Goal: Task Accomplishment & Management: Complete application form

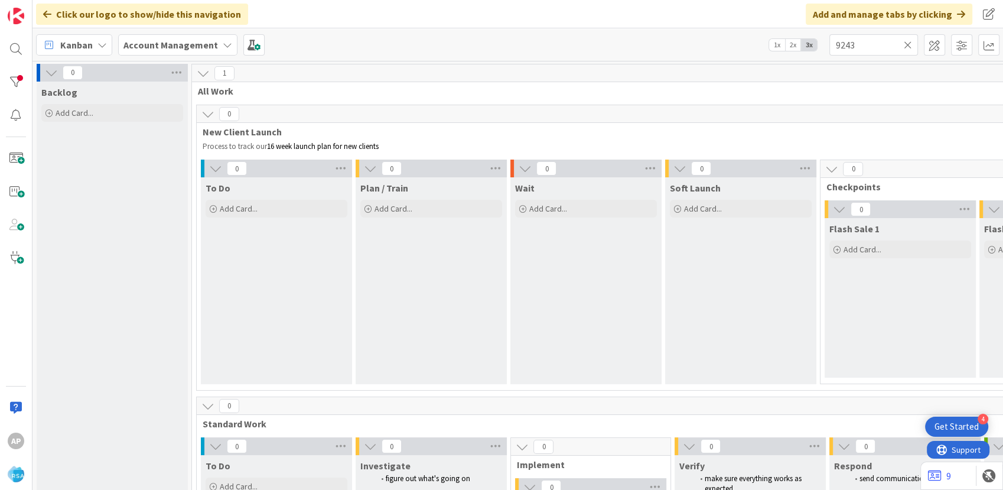
scroll to position [896, 0]
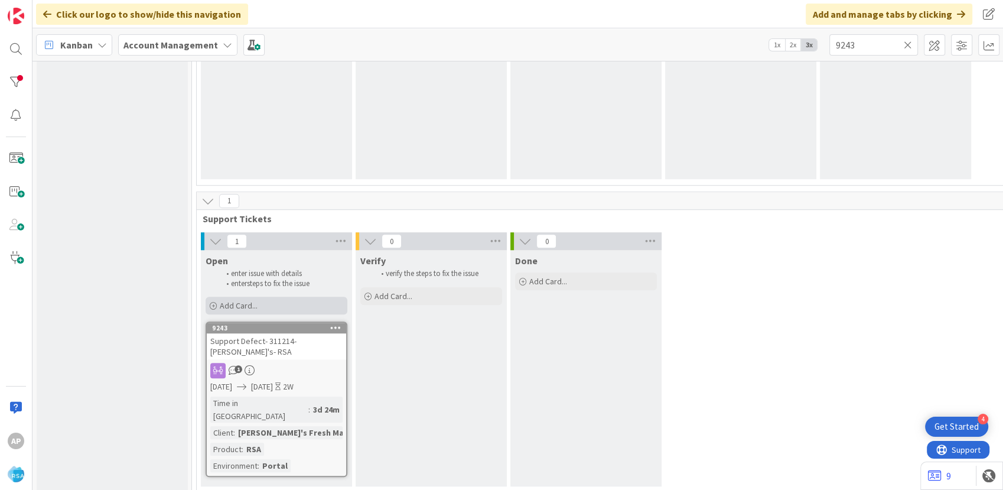
click at [298, 310] on div "Add Card..." at bounding box center [277, 306] width 142 height 18
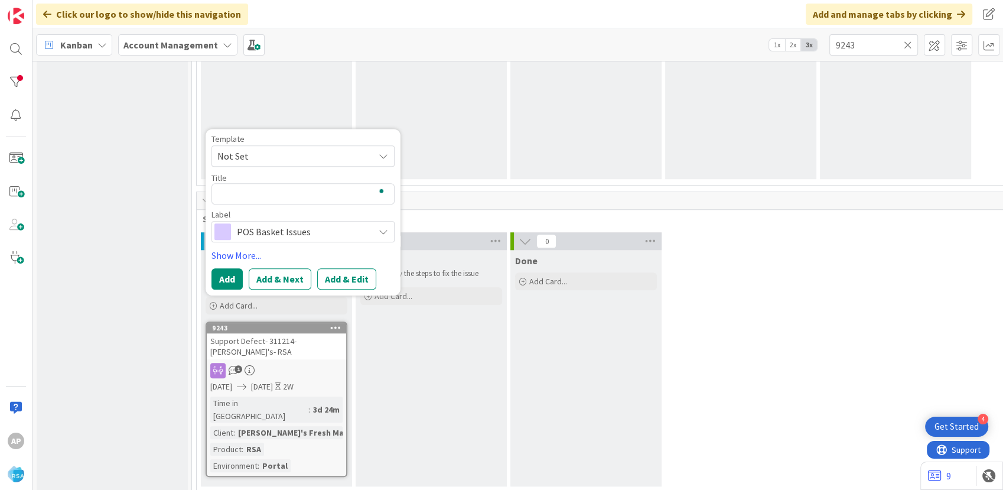
click at [265, 152] on span "Not Set" at bounding box center [291, 155] width 148 height 15
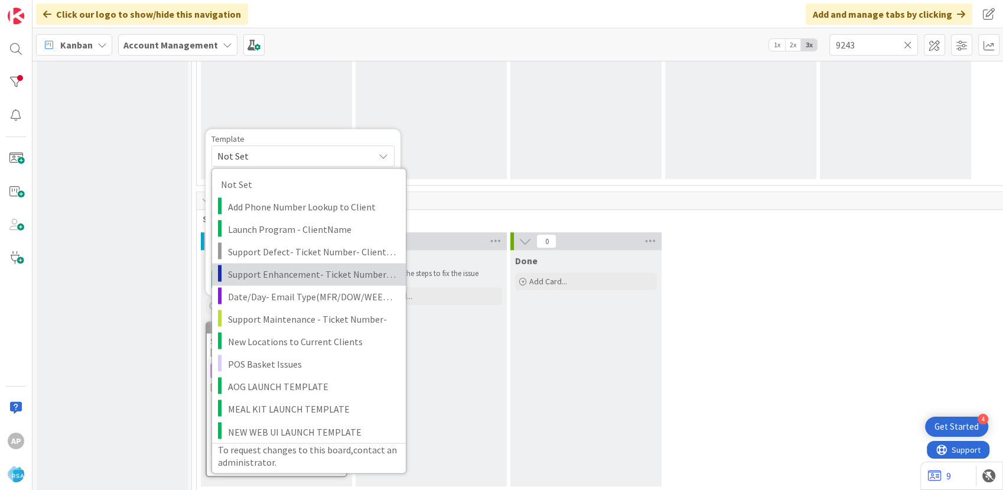
click at [273, 270] on span "Support Enhancement- Ticket Number- Client Name- Product Name" at bounding box center [312, 273] width 169 height 15
type textarea "x"
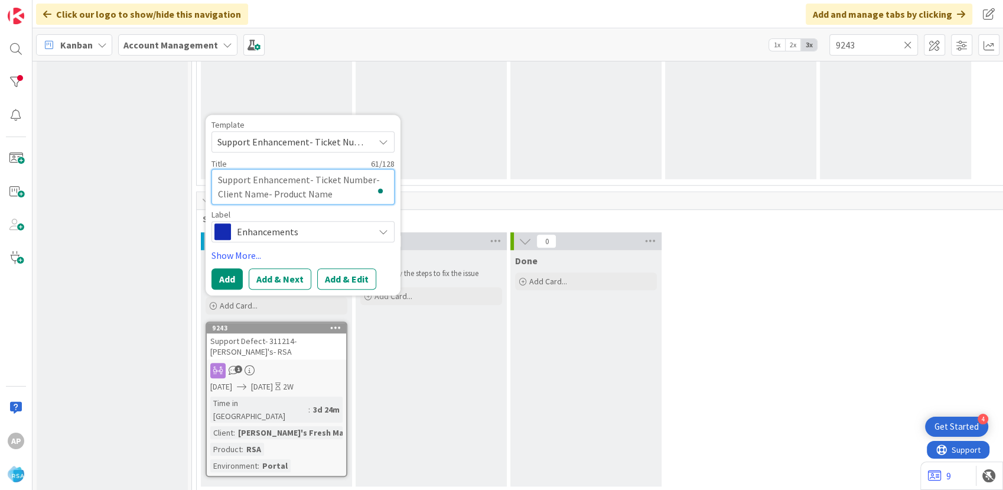
click at [370, 177] on textarea "Support Enhancement- Ticket Number- Client Name- Product Name" at bounding box center [303, 186] width 183 height 35
type textarea "Support Enhancement- Ticket Numbe- Client Name- Product Name"
type textarea "x"
type textarea "Support Enhancement- Ticket Numb- Client Name- Product Name"
type textarea "x"
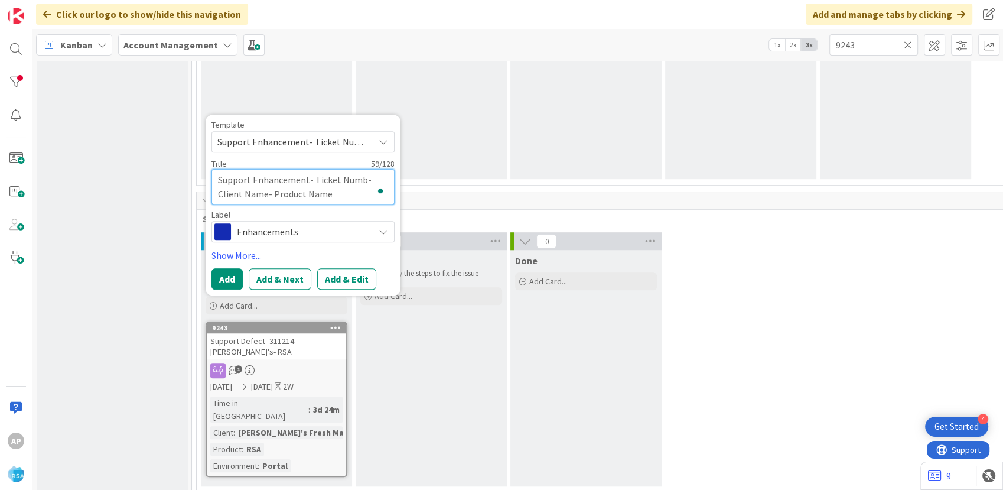
type textarea "Support Enhancement- Ticket Num- Client Name- Product Name"
type textarea "x"
type textarea "Support Enhancement- Ticket Nu- Client Name- Product Name"
type textarea "x"
type textarea "Support Enhancement- Ticket N- Client Name- Product Name"
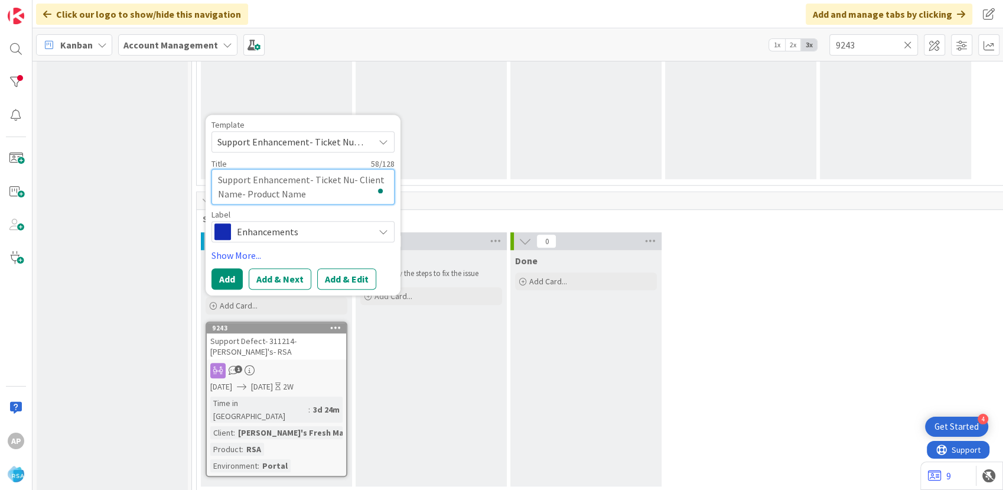
type textarea "x"
type textarea "Support Enhancement- Ticket - Client Name- Product Name"
type textarea "x"
type textarea "Support Enhancement- Ticket- Client Name- Product Name"
type textarea "x"
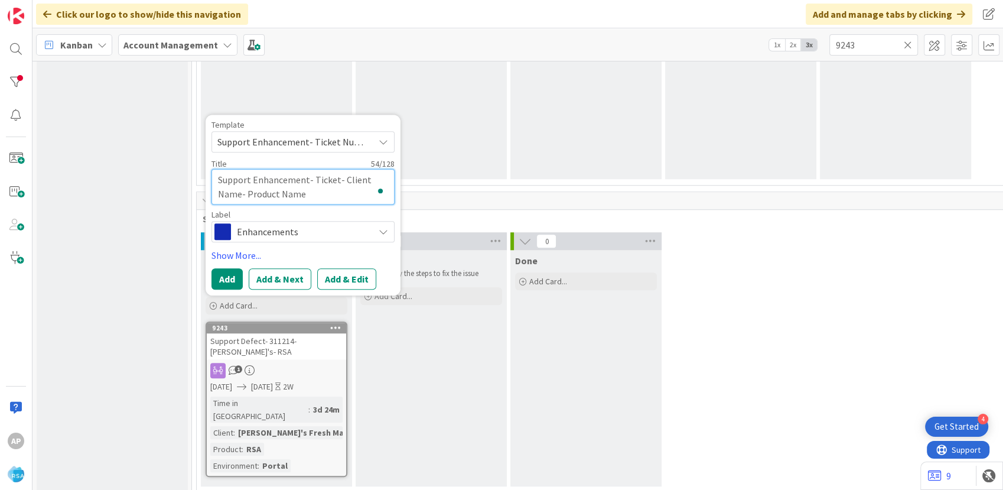
type textarea "Support Enhancement- Ticke- Client Name- Product Name"
type textarea "x"
type textarea "Support Enhancement- Tick- Client Name- Product Name"
type textarea "x"
type textarea "Support Enhancement- [MEDICAL_DATA]- Client Name- Product Name"
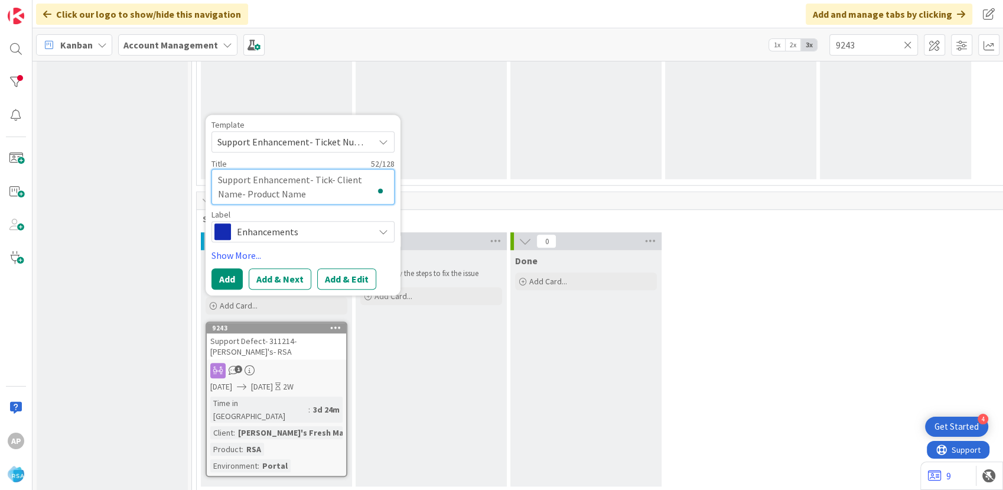
type textarea "x"
type textarea "Support Enhancement- Ti- Client Name- Product Name"
type textarea "x"
type textarea "Support Enhancement- T- Client Name- Product Name"
type textarea "x"
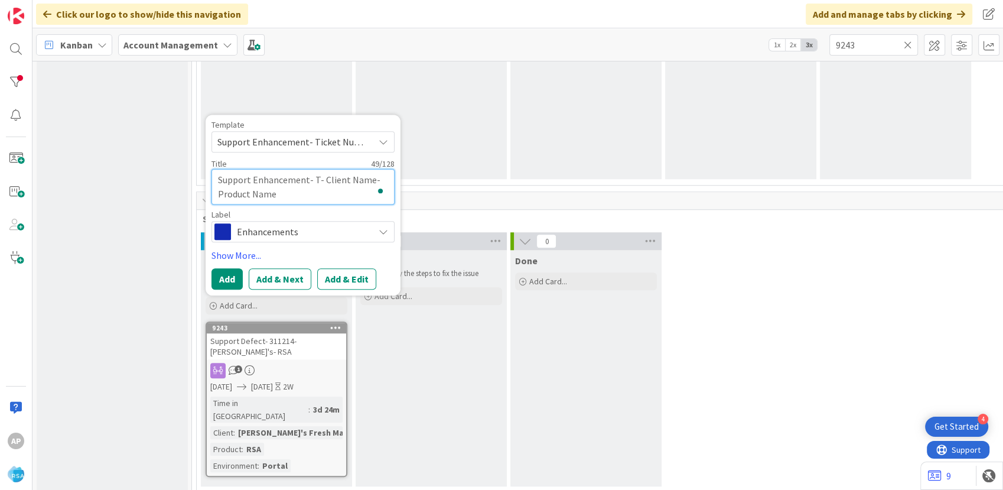
type textarea "Support Enhancement- - Client Name- Product Name"
type textarea "x"
type textarea "Support Enhancement- 3- Client Name- Product Name"
type textarea "x"
type textarea "Support Enhancement- 31- Client Name- Product Name"
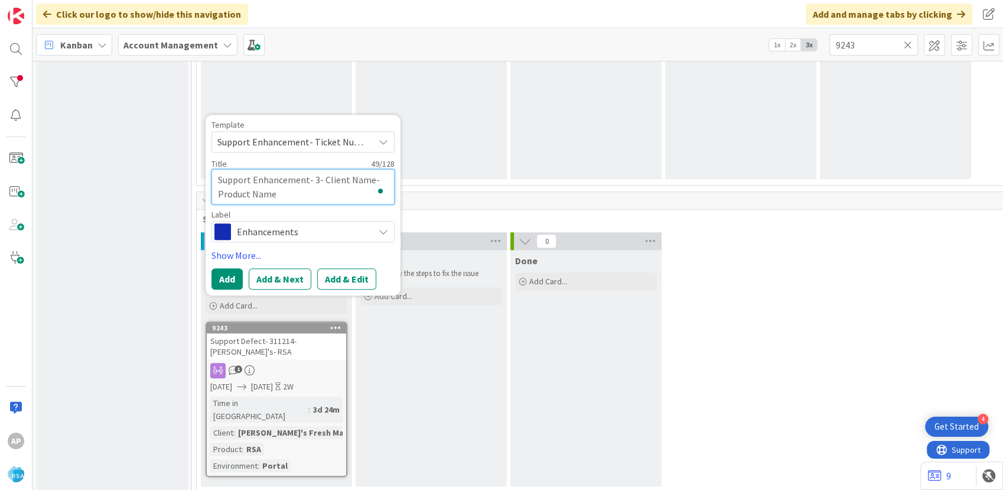
type textarea "x"
type textarea "Support Enhancement- 312- Client Name- Product Name"
type textarea "x"
type textarea "Support Enhancement- 3123- Client Name- Product Name"
type textarea "x"
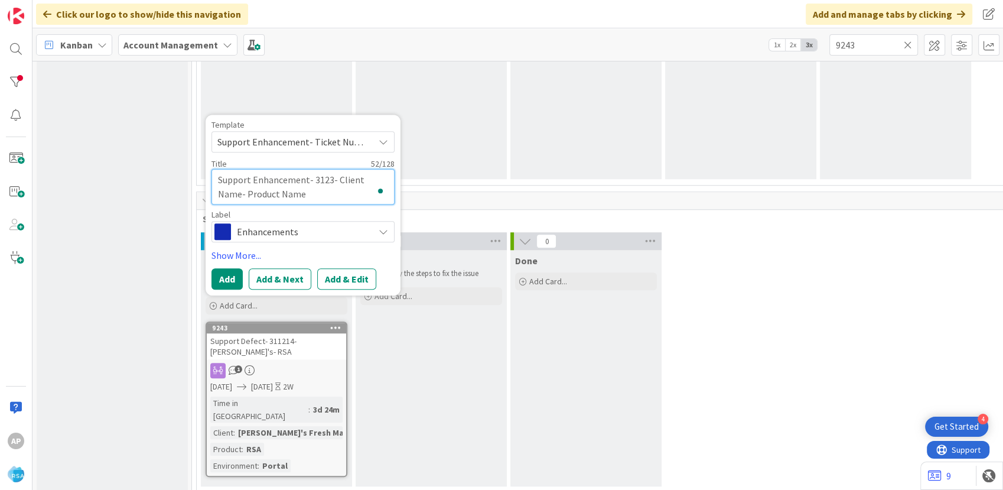
type textarea "Support Enhancement- 31232- Client Name- Product Name"
type textarea "x"
type textarea "Support Enhancement- 312326- Client Name- Product Name"
type textarea "x"
click at [240, 193] on textarea "Support Enhancement- 312326- Client Name- Product Name" at bounding box center [303, 186] width 183 height 35
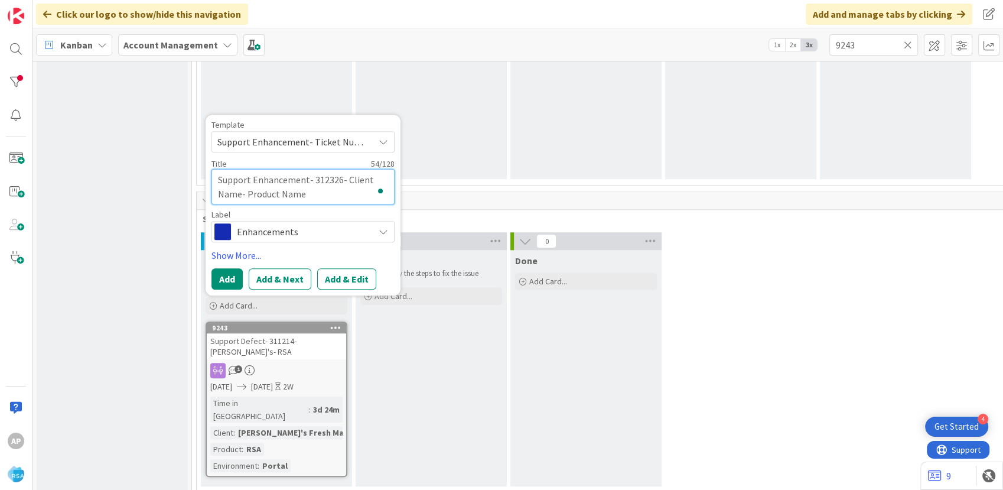
type textarea "Support Enhancement- 312326- Client Nam- Product Name"
type textarea "x"
type textarea "Support Enhancement- 312326- Client Na- Product Name"
type textarea "x"
type textarea "Support Enhancement- 312326- Client N- Product Name"
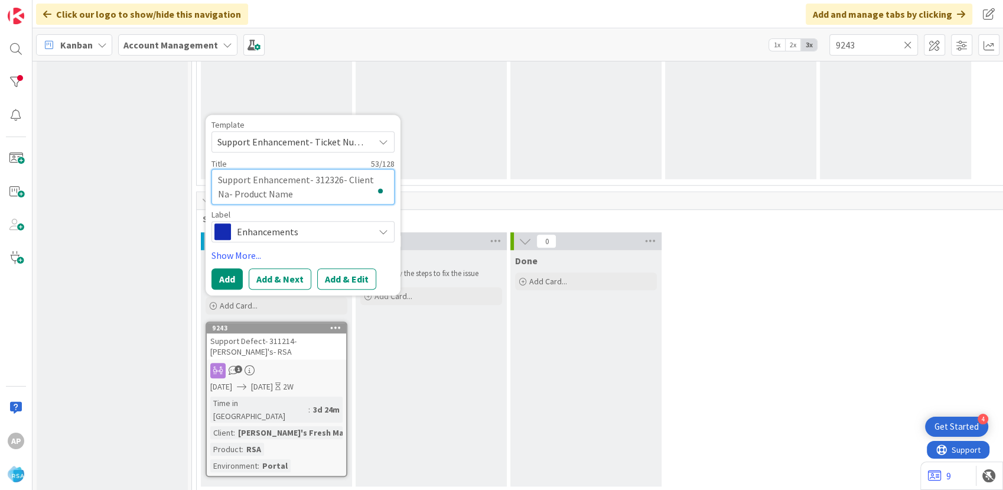
type textarea "x"
type textarea "Support Enhancement- 312326- Client - Product Name"
type textarea "x"
type textarea "Support Enhancement- 312326- Client- Product Name"
type textarea "x"
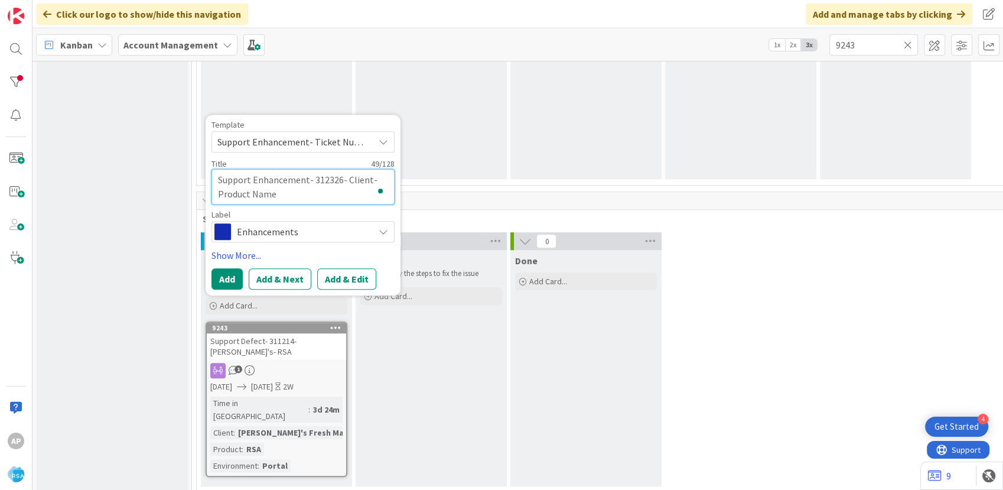
type textarea "Support Enhancement- 312326- Clien- Product Name"
type textarea "x"
type textarea "Support Enhancement- 312326- Clie- Product Name"
type textarea "x"
type textarea "Support Enhancement- 312326- Cli- Product Name"
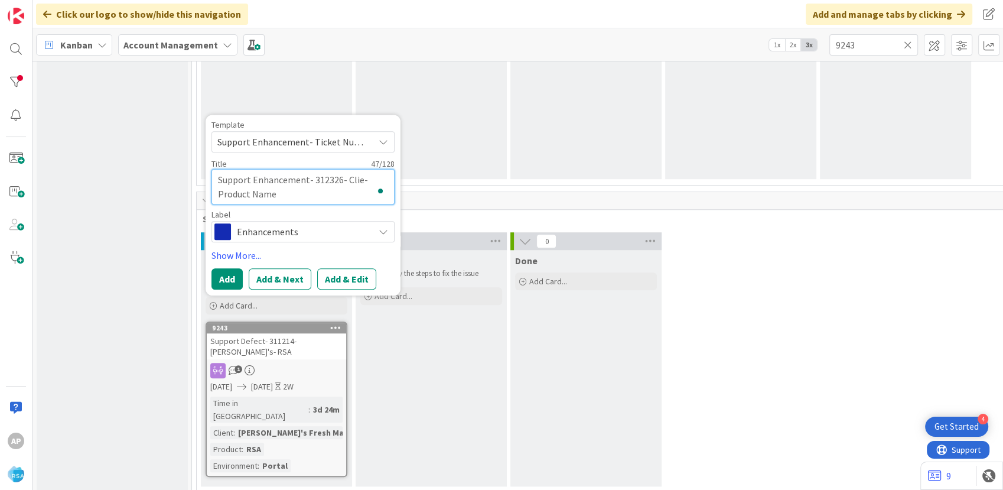
type textarea "x"
type textarea "Support Enhancement- 312326- Cl- Product Name"
type textarea "x"
type textarea "Support Enhancement- 312326- C- Product Name"
type textarea "x"
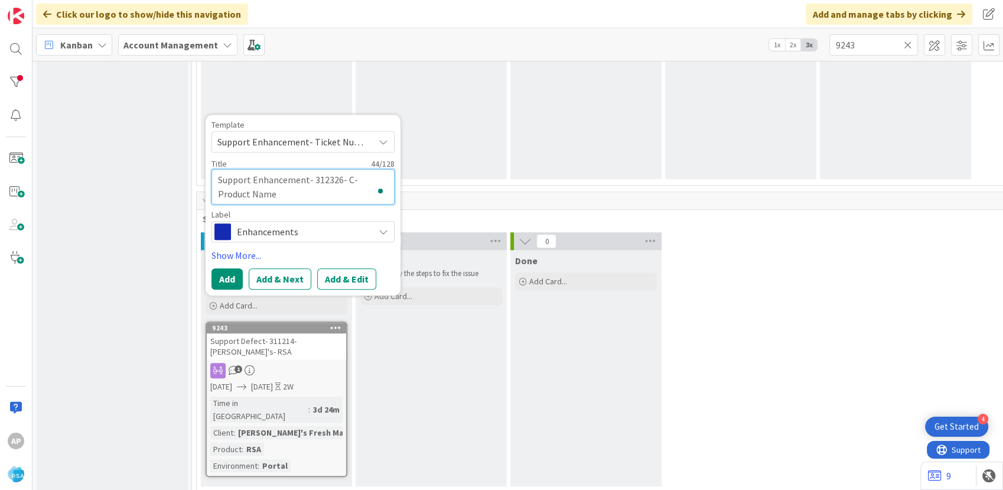
type textarea "Support Enhancement- 312326- - Product Name"
type textarea "x"
type textarea "Support Enhancement- 312326- C- Product Name"
type textarea "x"
type textarea "Support Enhancement- 312326- Ca- Product Name"
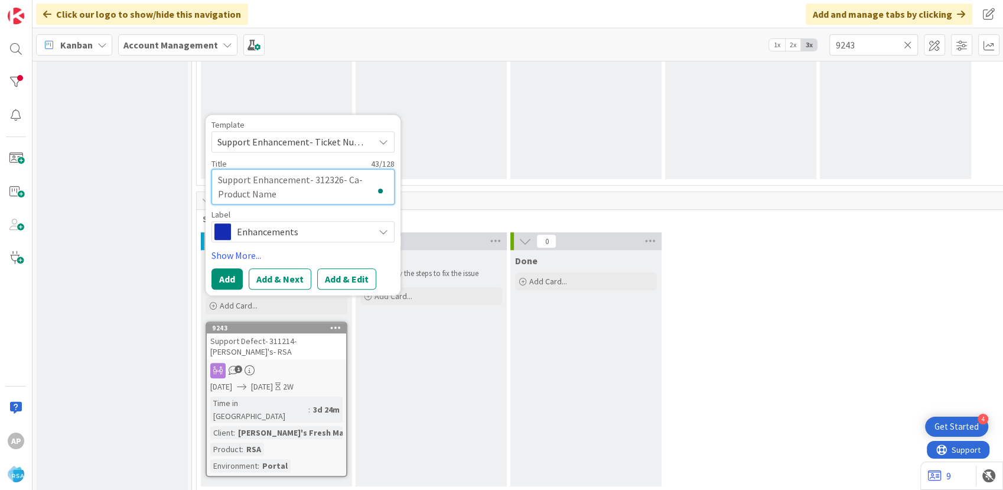
type textarea "x"
type textarea "Support Enhancement- 312326- Car- Product Name"
type textarea "x"
type textarea "Support Enhancement- 312326- Card- Product Name"
type textarea "x"
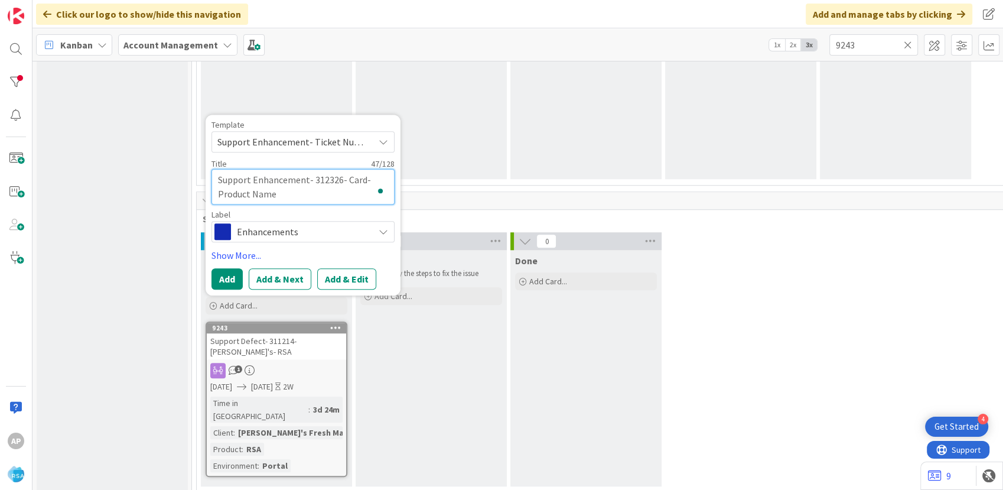
type textarea "Support Enhancement- 312326- [PERSON_NAME]- Product Name"
type textarea "x"
type textarea "Support Enhancement- 312326- [PERSON_NAME]- Product Name"
type textarea "x"
type textarea "Support Enhancement- 312326- [MEDICAL_DATA]- Product Name"
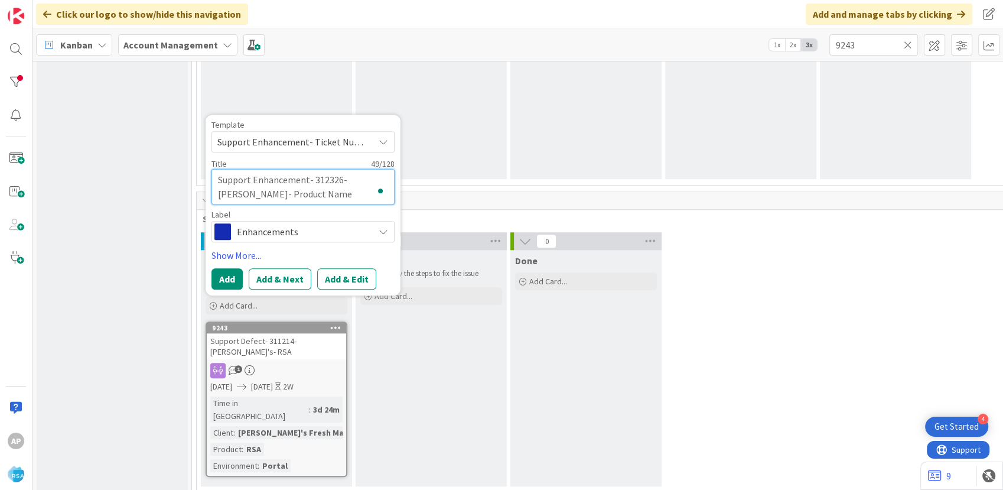
type textarea "x"
type textarea "Support Enhancement- 312326- Cardenea- Product Name"
type textarea "x"
type textarea "Support Enhancement- 312326- Cardeneas- Product Name"
type textarea "x"
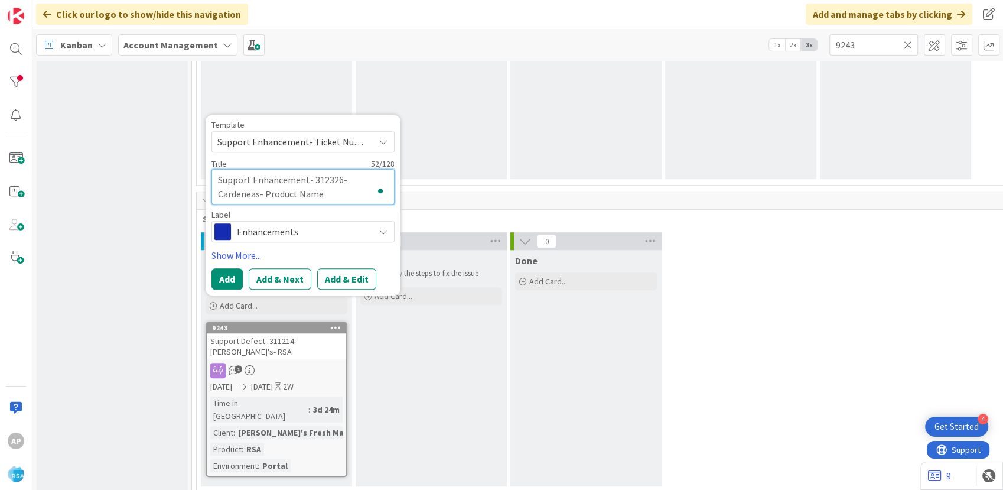
type textarea "Support Enhancement- 312326- Cardeneas - Product Name"
type textarea "x"
type textarea "Support Enhancement- 312326- Cardeneas M- Product Name"
type textarea "x"
type textarea "Support Enhancement- 312326- Cardeneas Ma- Product Name"
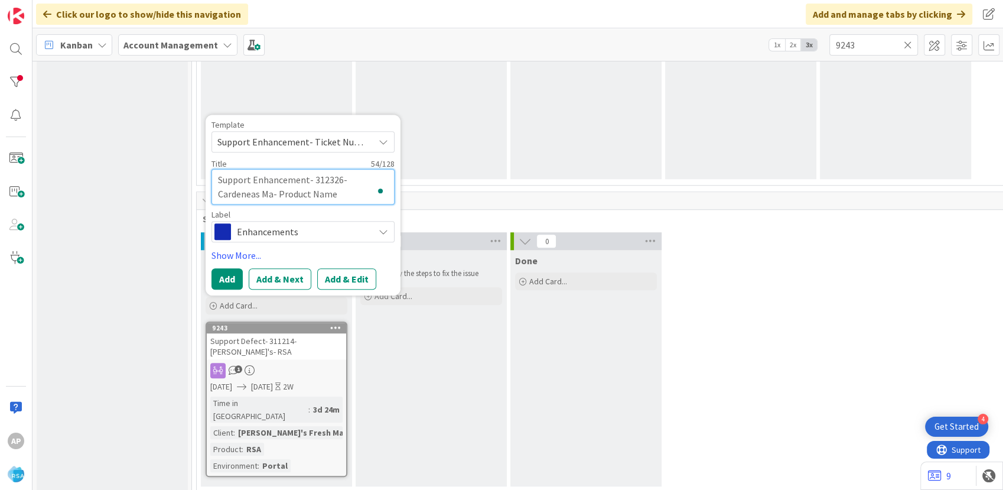
type textarea "x"
type textarea "Support Enhancement- 312326- Cardeneas Mar- Product Name"
type textarea "x"
type textarea "Support Enhancement- 312326- [PERSON_NAME]- Product Name"
type textarea "x"
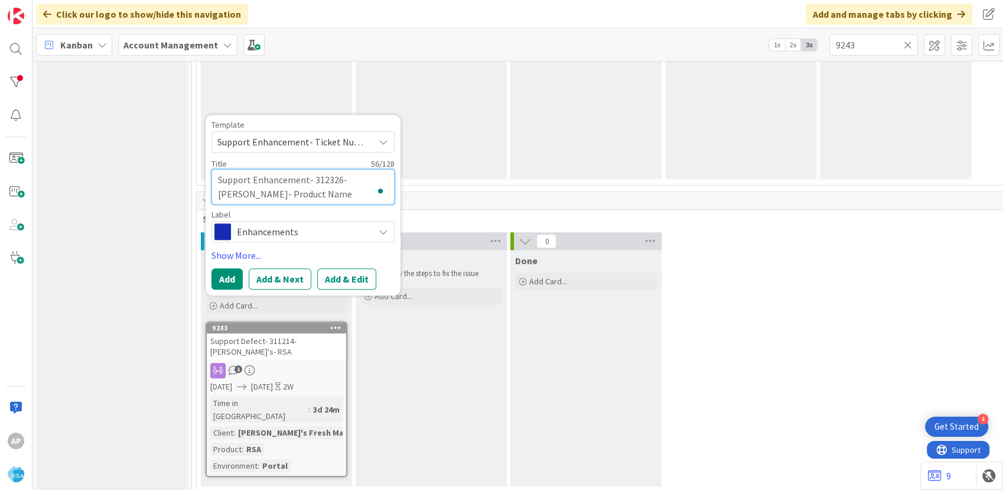
type textarea "Support Enhancement- 312326- Cardeneas Marke- Product Name"
type textarea "x"
type textarea "Support Enhancement- 312326- Cardeneas Market- Product Name"
type textarea "x"
click at [329, 189] on textarea "Support Enhancement- 312326- Cardeneas Market- Product Name" at bounding box center [303, 186] width 183 height 35
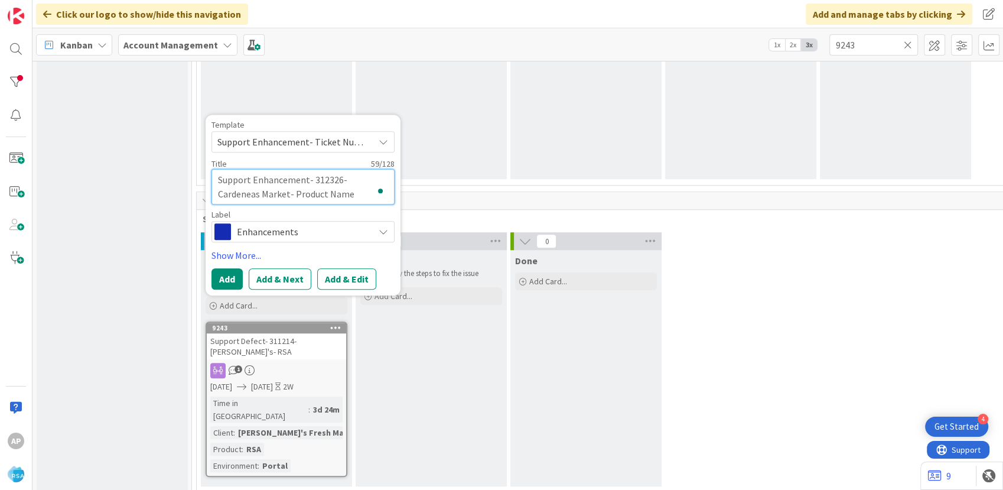
type textarea "Support Enhancement- 312326- Cardeneas Market- Product Nam"
type textarea "x"
type textarea "Support Enhancement- 312326- Cardeneas Market- Product Na"
type textarea "x"
type textarea "Support Enhancement- 312326- Cardeneas Market- Product N"
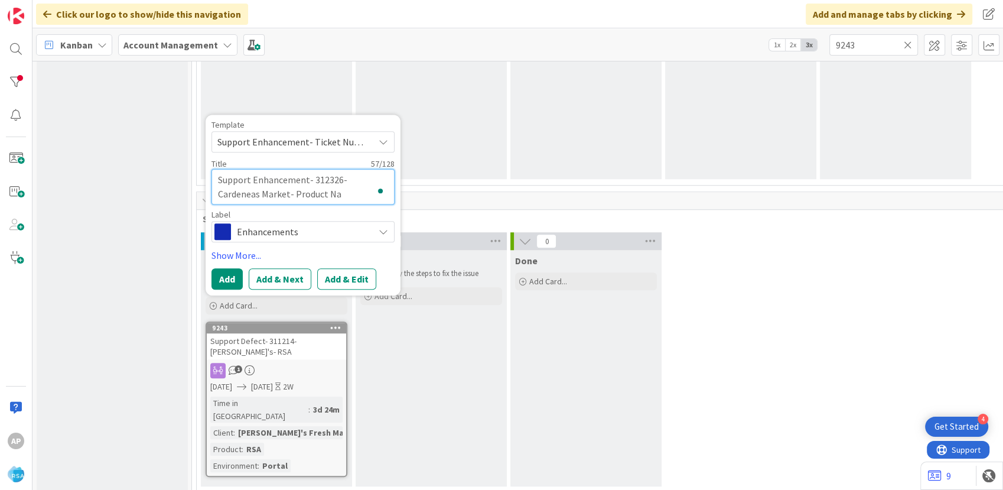
type textarea "x"
type textarea "Support Enhancement- 312326- Cardeneas Market- Product"
type textarea "x"
type textarea "Support Enhancement- 312326- Cardeneas Market- Product"
type textarea "x"
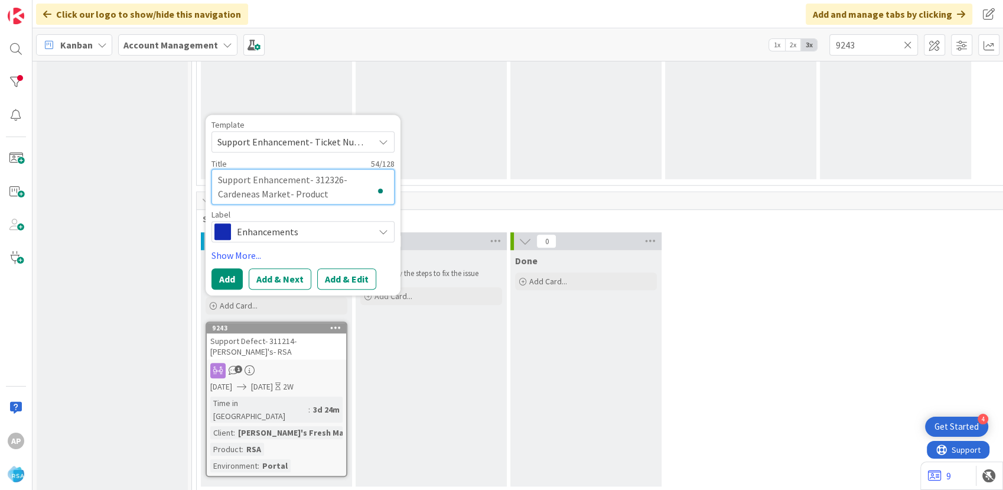
type textarea "Support Enhancement- 312326- Cardeneas Market- Produc"
type textarea "x"
type textarea "Support Enhancement- 312326- Cardeneas Market- Produ"
type textarea "x"
type textarea "Support Enhancement- 312326- Cardeneas Market- Prod"
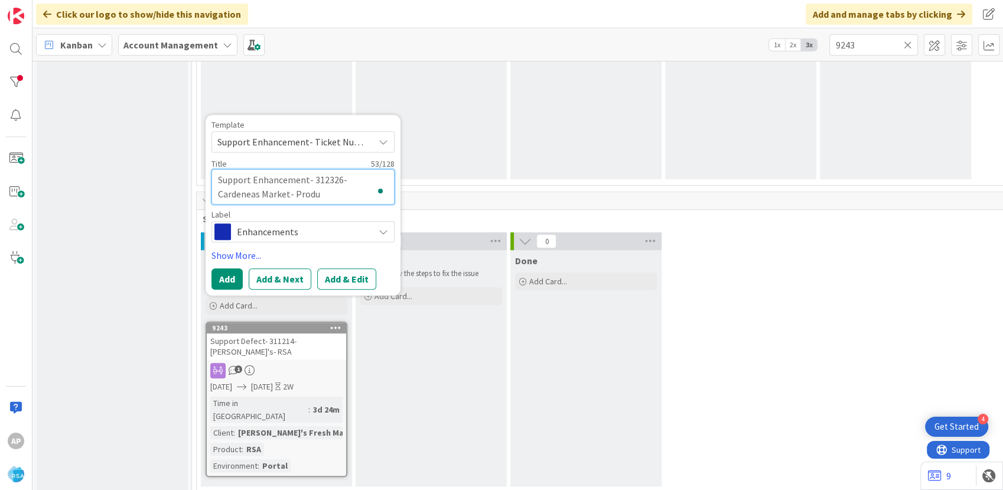
type textarea "x"
type textarea "Support Enhancement- 312326- Cardeneas Market- Pro"
type textarea "x"
type textarea "Support Enhancement- 312326- Cardeneas Market- Pr"
type textarea "x"
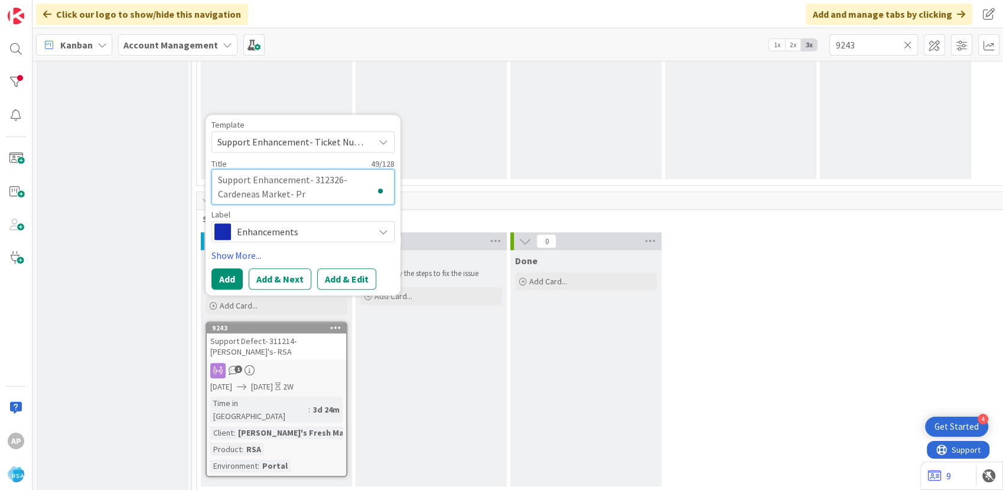
type textarea "Support Enhancement- 312326- Cardeneas Market- P"
type textarea "x"
type textarea "Support Enhancement- 312326- Cardeneas Market-"
type textarea "x"
type textarea "Support Enhancement- 312326- Cardeneas Market- R"
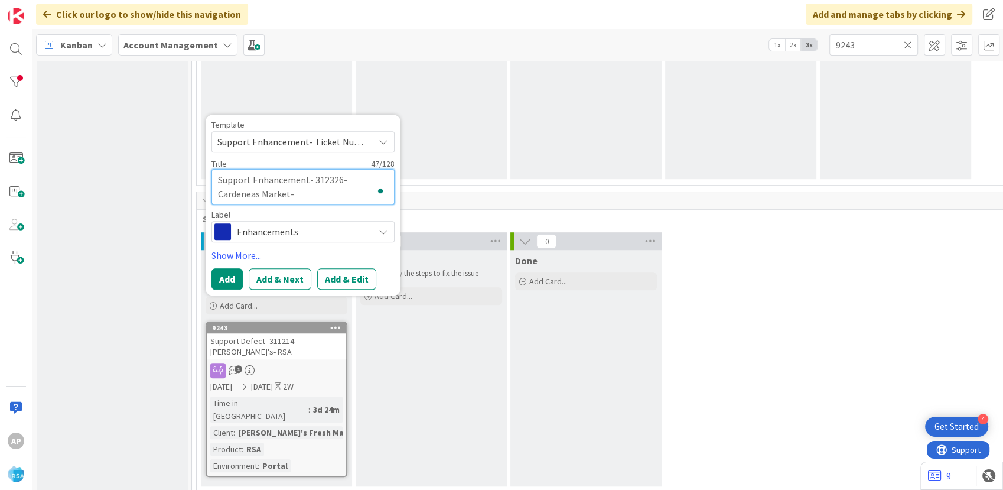
type textarea "x"
type textarea "Support Enhancement- 312326- Cardeneas Market- RS"
type textarea "x"
type textarea "Support Enhancement- 312326- Cardeneas Market- RSA"
type textarea "x"
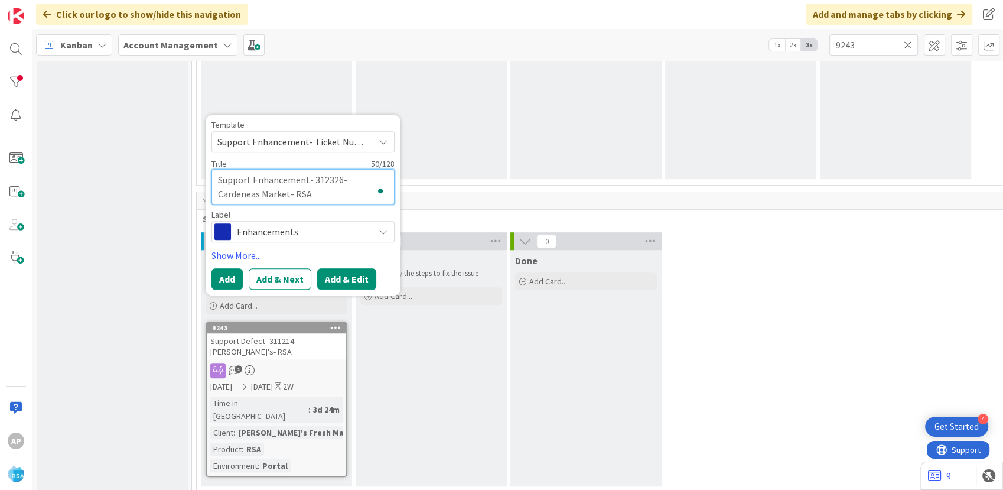
type textarea "Support Enhancement- 312326- Cardeneas Market- RSA"
click at [347, 281] on button "Add & Edit" at bounding box center [346, 278] width 59 height 21
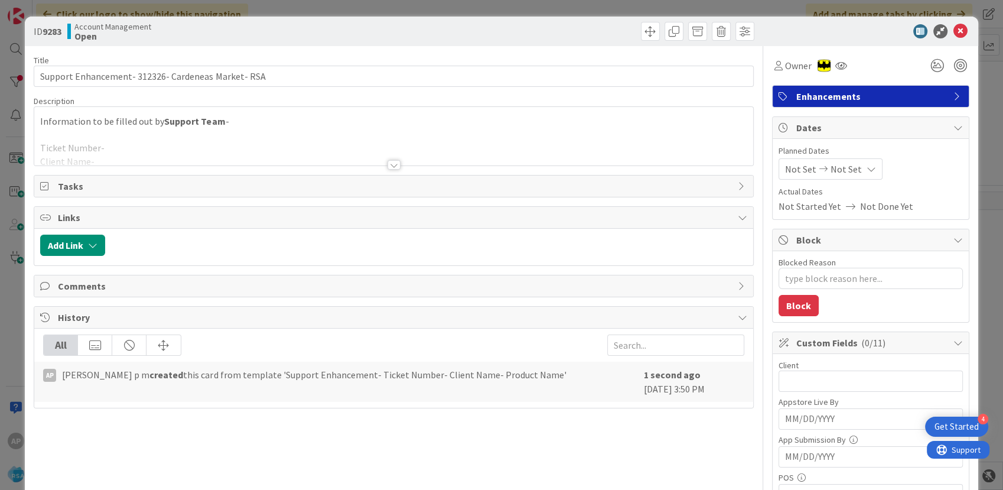
type textarea "x"
drag, startPoint x: 99, startPoint y: 158, endPoint x: 104, endPoint y: 152, distance: 7.6
click at [101, 155] on div at bounding box center [393, 150] width 719 height 30
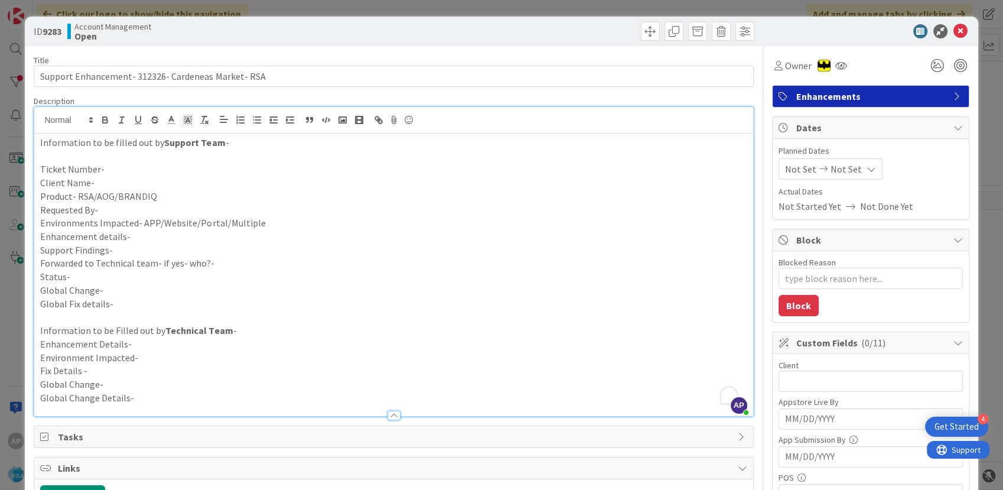
click at [109, 168] on p "Ticket Number-" at bounding box center [393, 169] width 707 height 14
click at [105, 176] on p "Client Name-" at bounding box center [393, 183] width 707 height 14
click at [167, 191] on p "Product- RSA/AOG/BRANDIQ" at bounding box center [393, 197] width 707 height 14
click at [115, 209] on p "Requested By-" at bounding box center [393, 210] width 707 height 14
drag, startPoint x: 136, startPoint y: 183, endPoint x: 92, endPoint y: 186, distance: 43.8
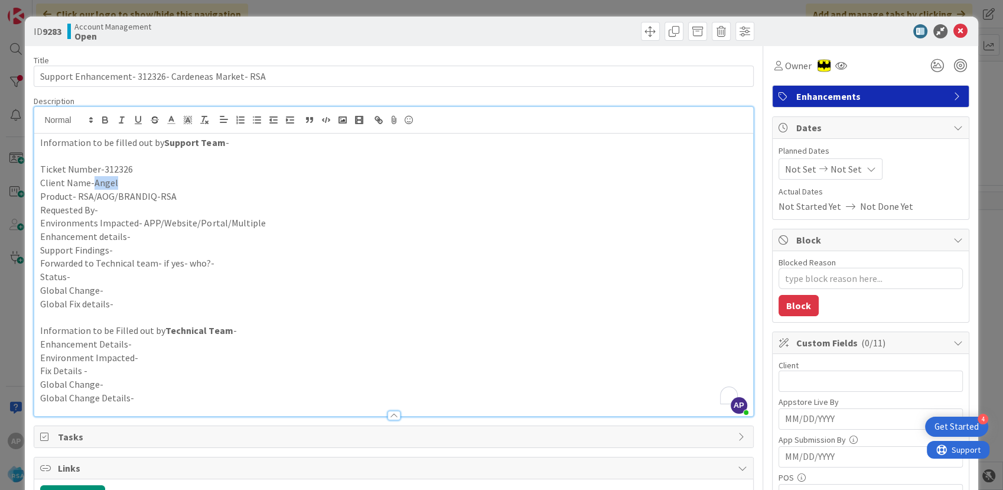
click at [92, 186] on p "Client Name-Angel" at bounding box center [393, 183] width 707 height 14
click at [107, 212] on p "Requested By-" at bounding box center [393, 210] width 707 height 14
click at [101, 180] on p "Client Name-" at bounding box center [393, 183] width 707 height 14
click at [293, 223] on p "Environments Impacted- APP/Website/Portal/Multiple" at bounding box center [393, 223] width 707 height 14
click at [155, 230] on p "Enhancement details-" at bounding box center [393, 237] width 707 height 14
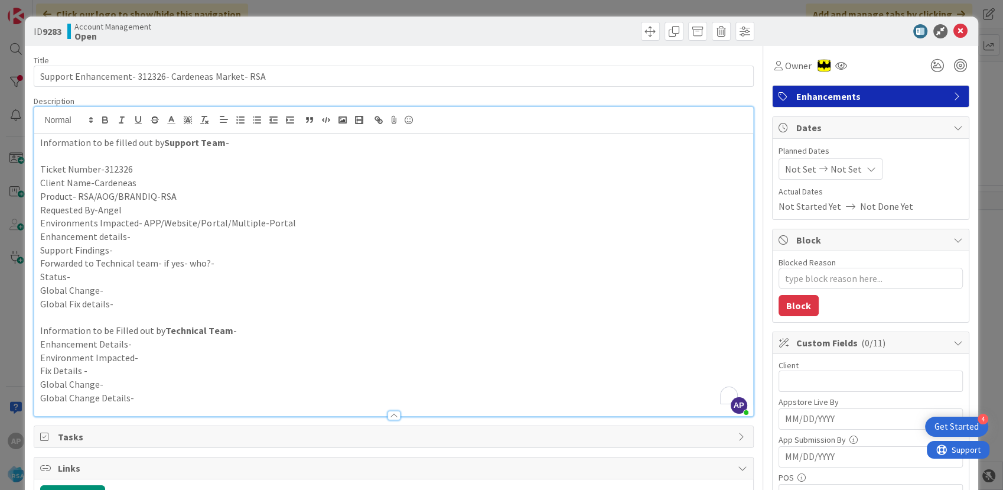
click at [139, 238] on p "Enhancement details-" at bounding box center [393, 237] width 707 height 14
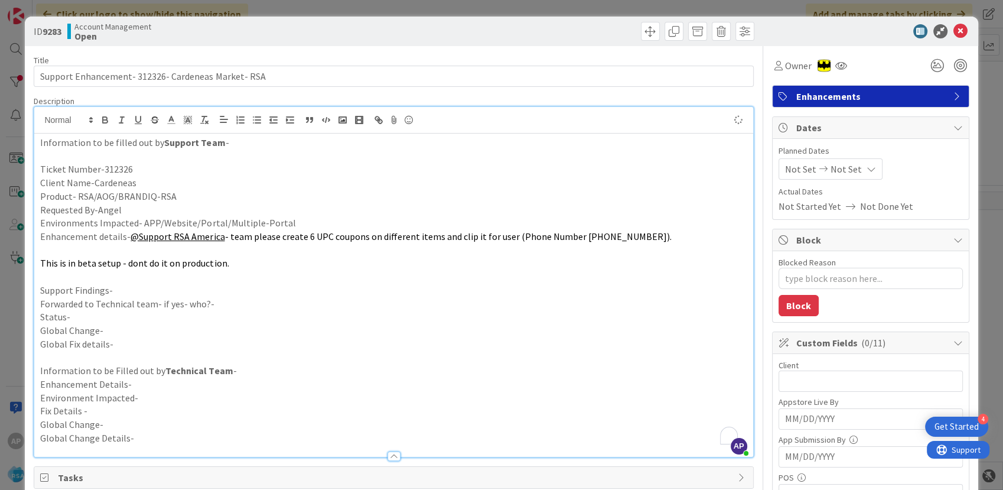
click at [128, 290] on p "Support Findings-" at bounding box center [393, 291] width 707 height 14
click at [226, 304] on p "Forwarded to Technical team- if yes- who?-" at bounding box center [393, 304] width 707 height 14
click at [107, 310] on p "Status-" at bounding box center [393, 317] width 707 height 14
click at [799, 171] on span "Not Set" at bounding box center [800, 169] width 31 height 14
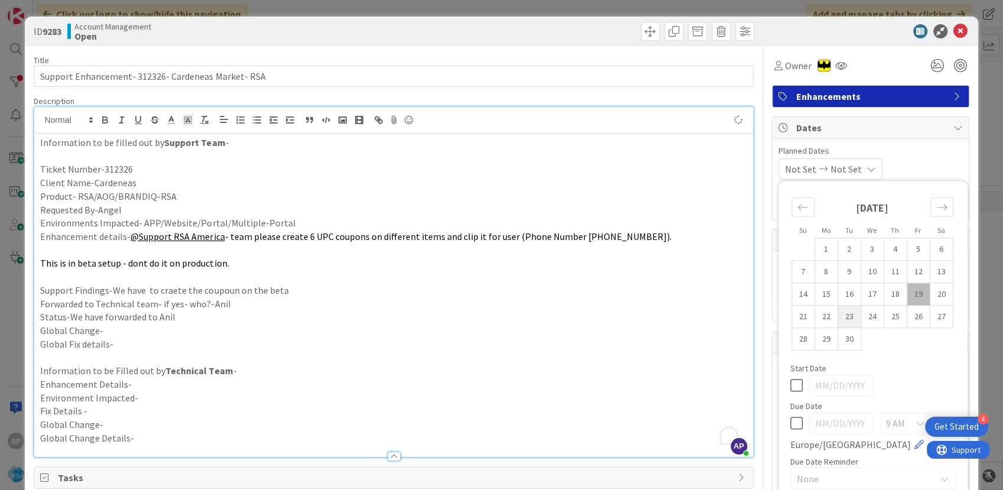
type textarea "x"
click at [815, 291] on td "15" at bounding box center [826, 294] width 23 height 22
type input "[DATE]"
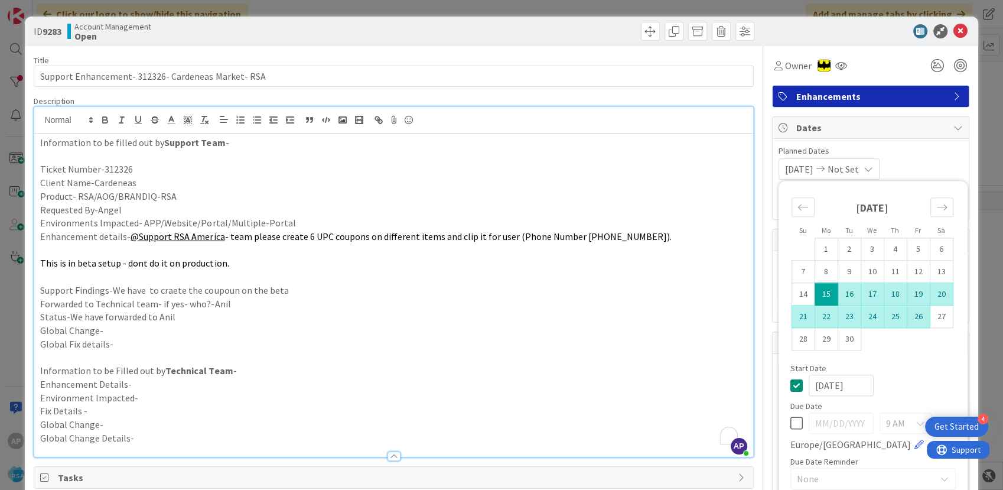
click at [907, 315] on td "26" at bounding box center [918, 316] width 23 height 22
type textarea "x"
type input "[DATE]"
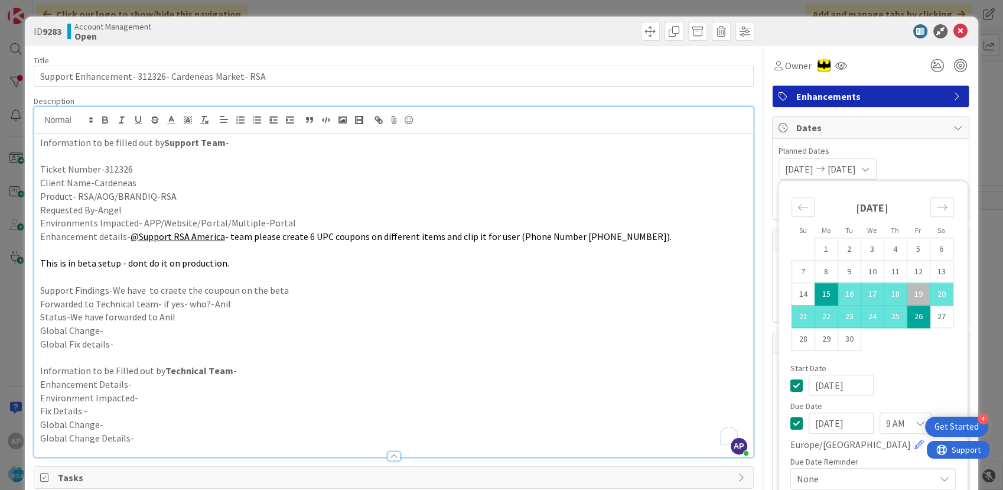
drag, startPoint x: 520, startPoint y: 320, endPoint x: 529, endPoint y: 320, distance: 9.5
click at [521, 320] on p "Status-We have forwarded to Anil" at bounding box center [393, 317] width 707 height 14
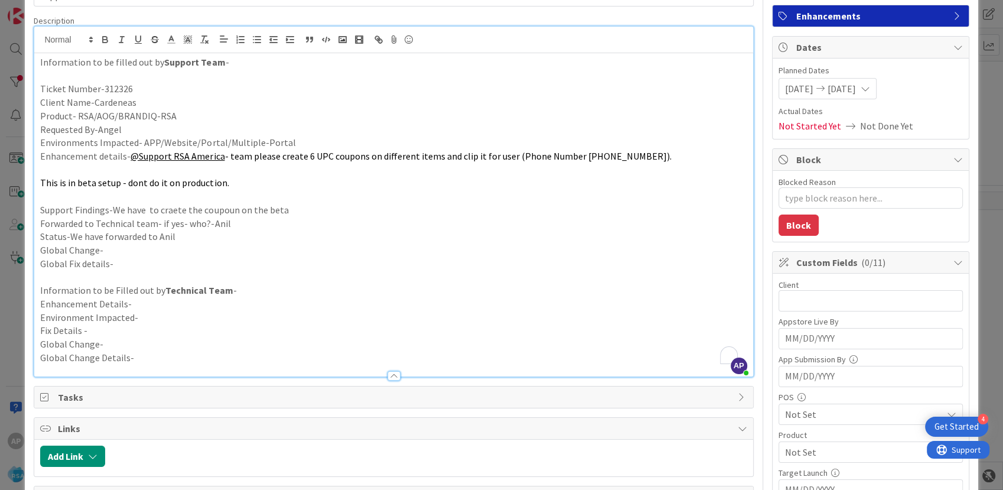
type textarea "x"
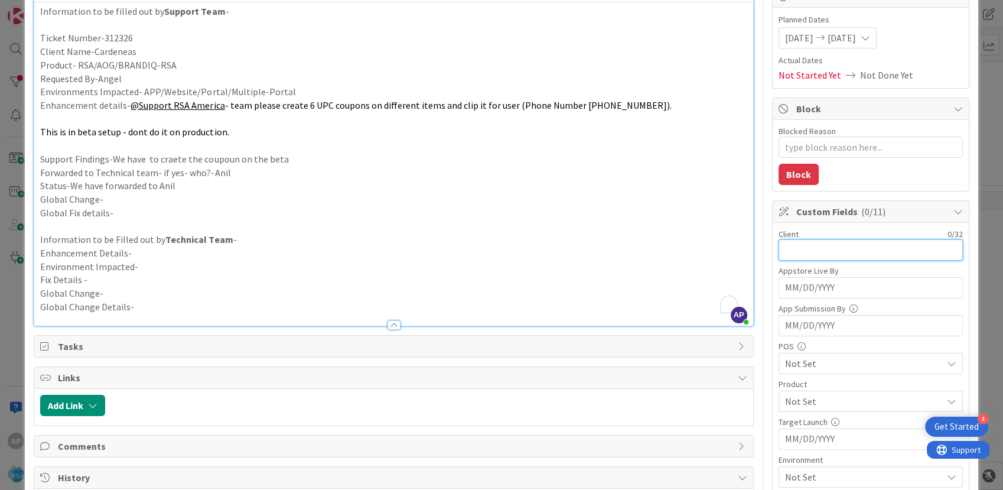
click at [793, 253] on input "text" at bounding box center [871, 249] width 184 height 21
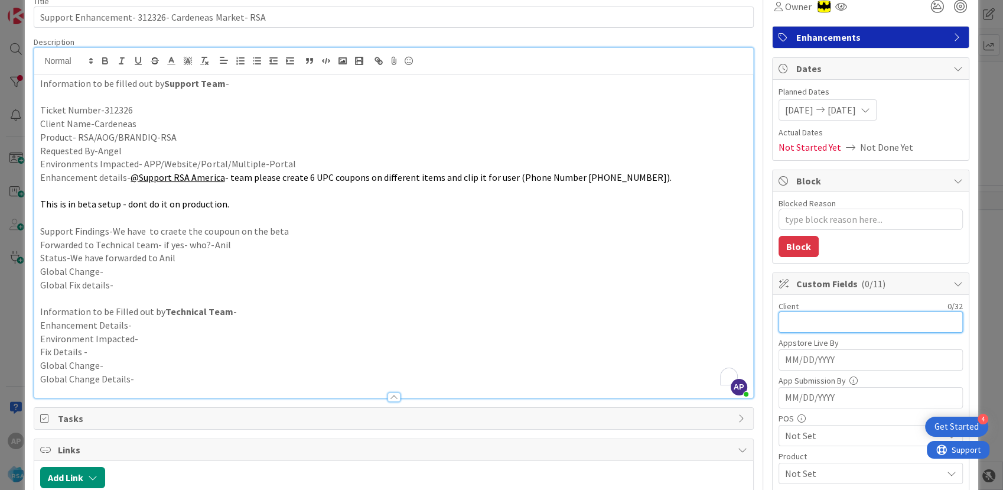
scroll to position [0, 0]
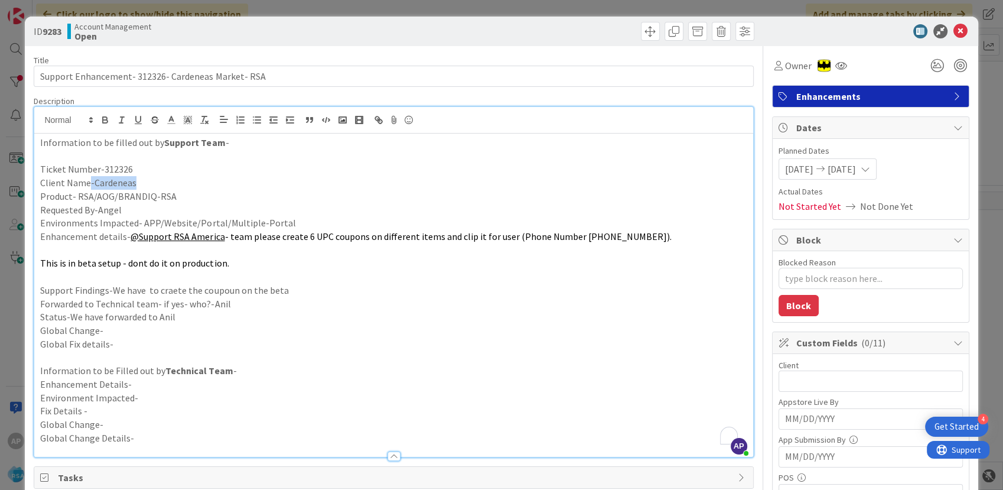
drag, startPoint x: 141, startPoint y: 180, endPoint x: 90, endPoint y: 180, distance: 51.4
click at [90, 180] on p "Client Name-Cardeneas" at bounding box center [393, 183] width 707 height 14
copy p "-Cardeneas"
click at [788, 383] on input "text" at bounding box center [871, 380] width 184 height 21
paste input "-Cardeneas"
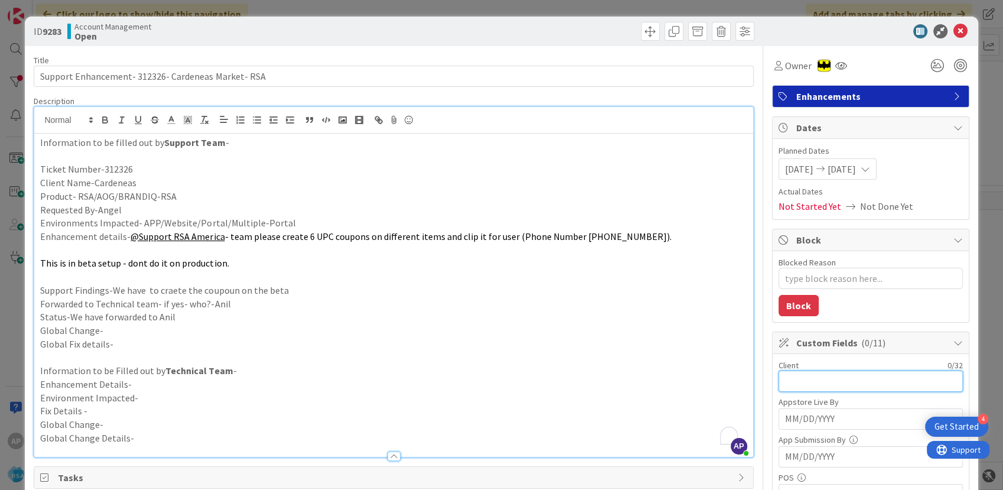
type input "-Cardeneas"
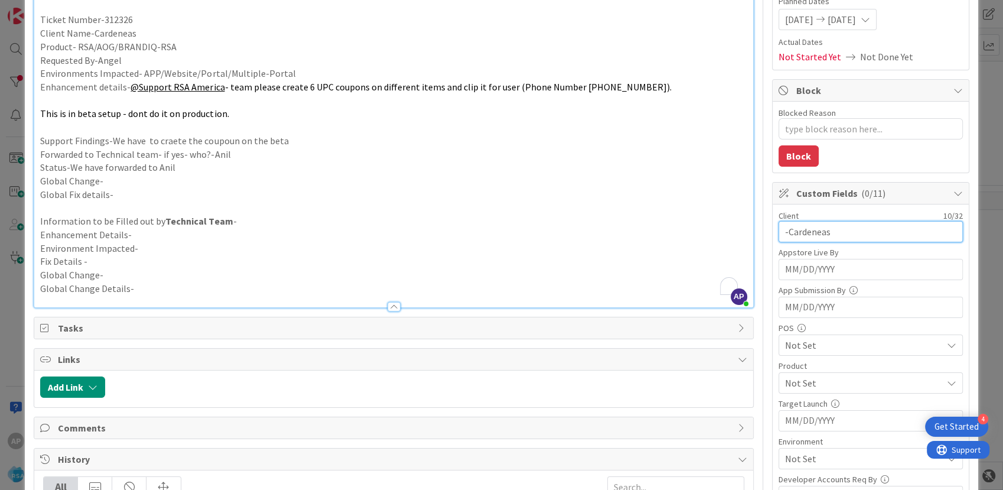
scroll to position [197, 0]
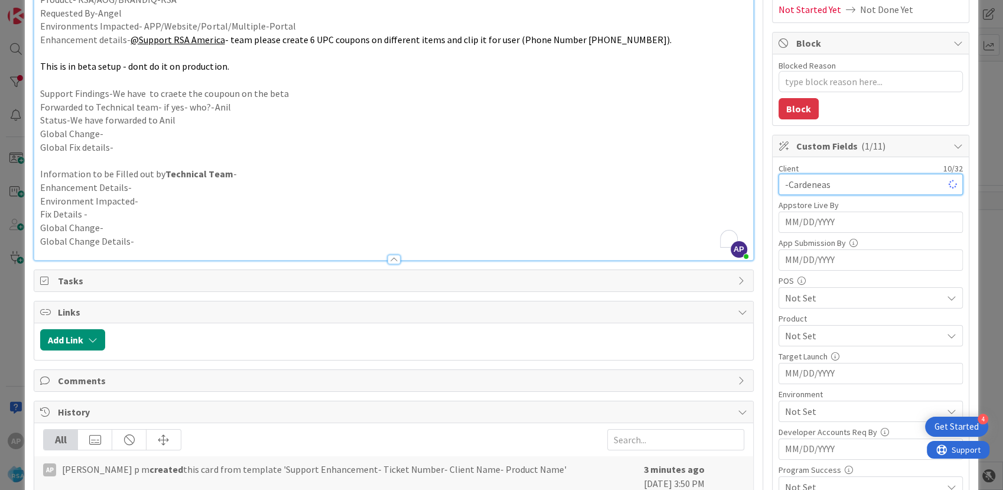
type textarea "x"
type input "Cardeneas"
type textarea "x"
type input "Cardeneas"
click at [799, 338] on span "Not Set" at bounding box center [863, 336] width 157 height 14
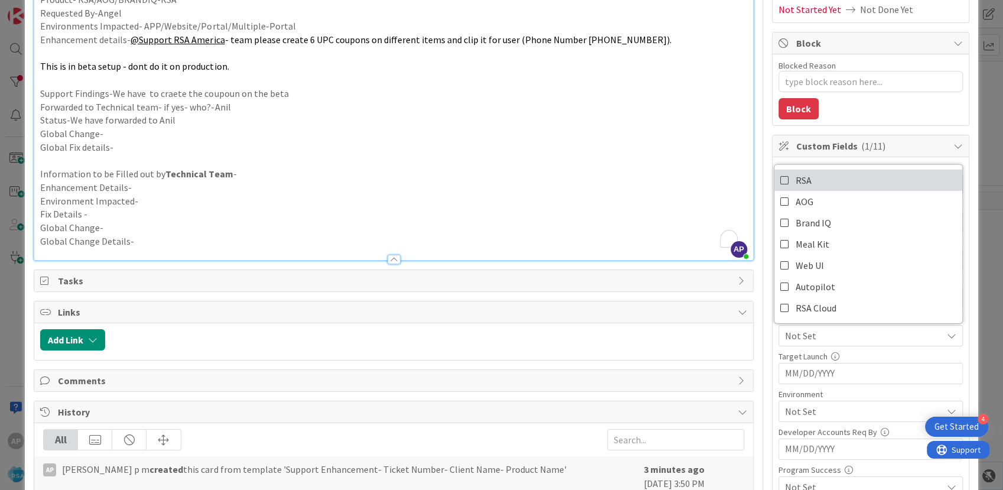
click at [801, 180] on link "RSA" at bounding box center [869, 180] width 188 height 21
click at [646, 196] on p "Environment Impacted-" at bounding box center [393, 201] width 707 height 14
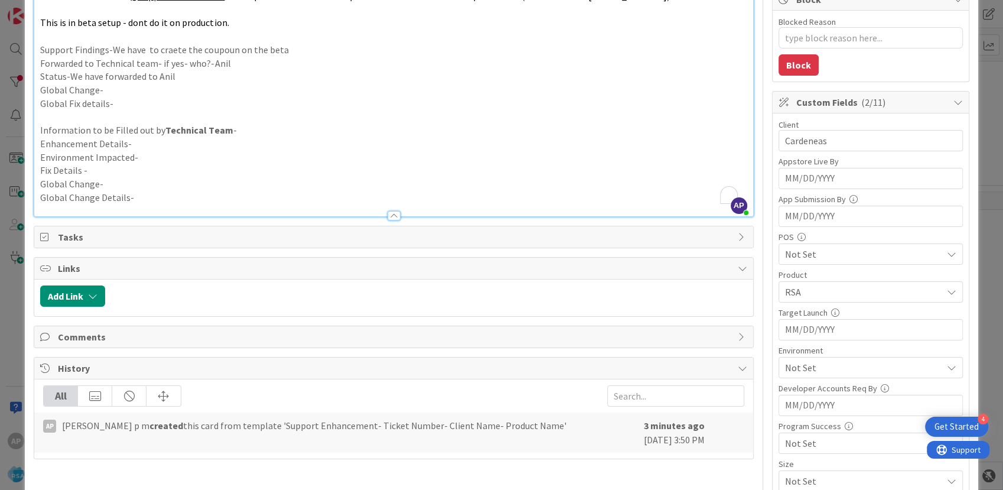
scroll to position [262, 0]
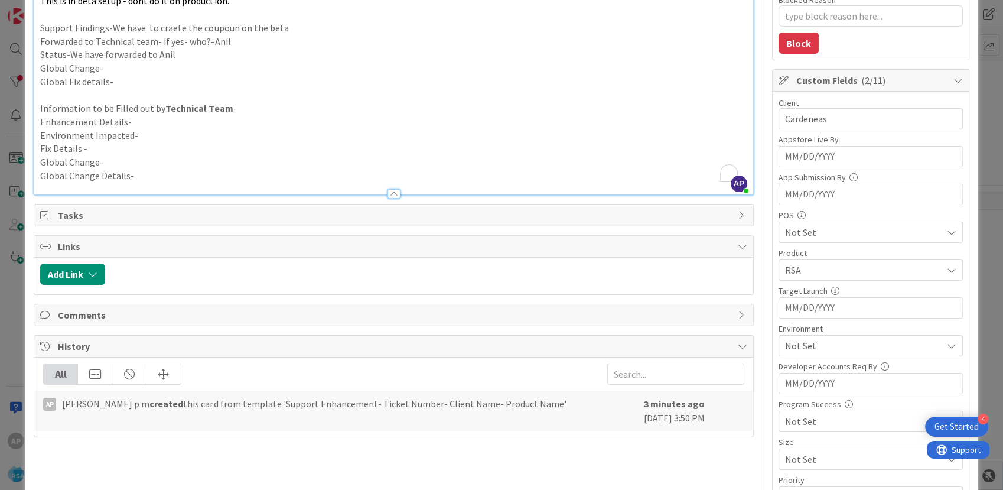
click at [826, 345] on span "Not Set" at bounding box center [863, 346] width 157 height 14
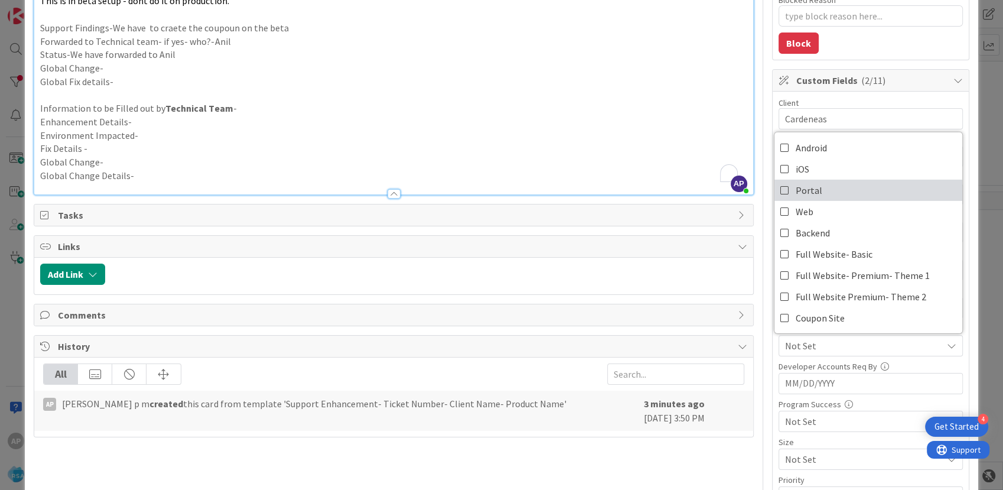
click at [802, 181] on span "Portal" at bounding box center [809, 190] width 27 height 18
click at [540, 149] on p "Fix Details -" at bounding box center [393, 149] width 707 height 14
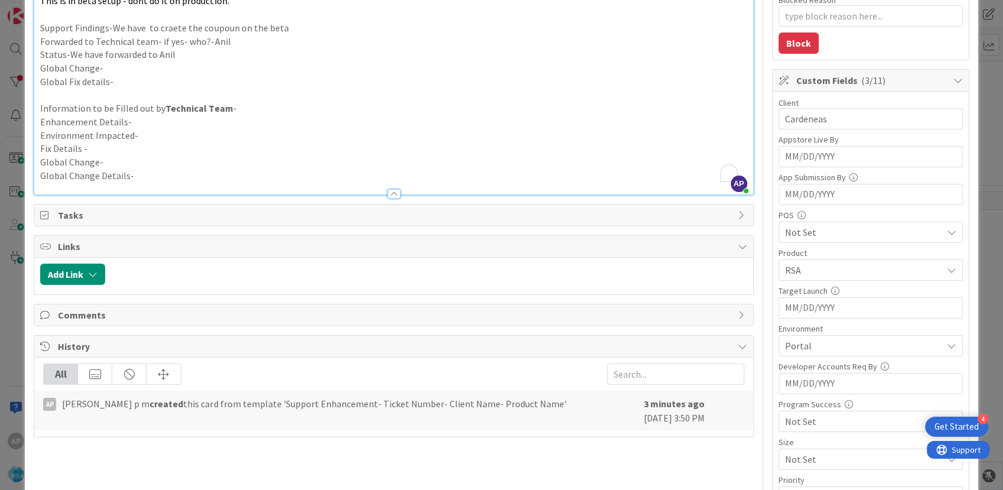
type textarea "x"
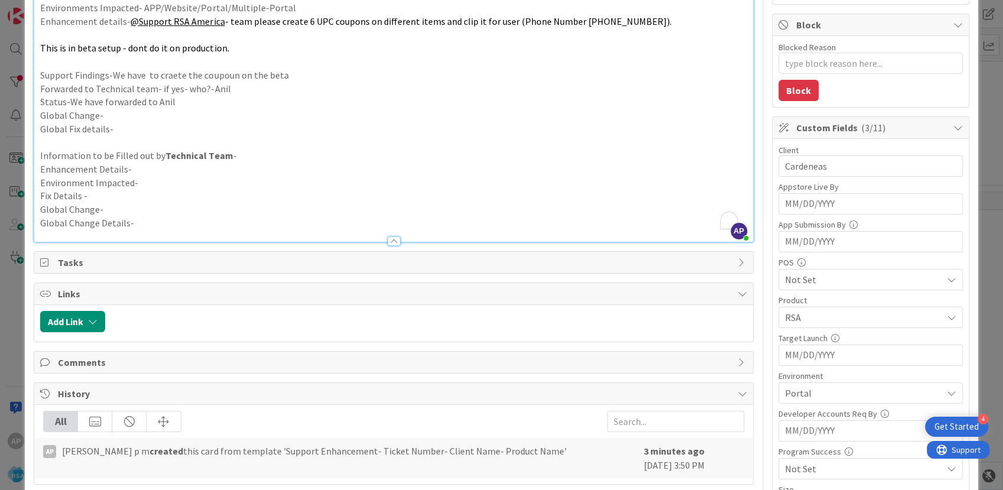
scroll to position [0, 0]
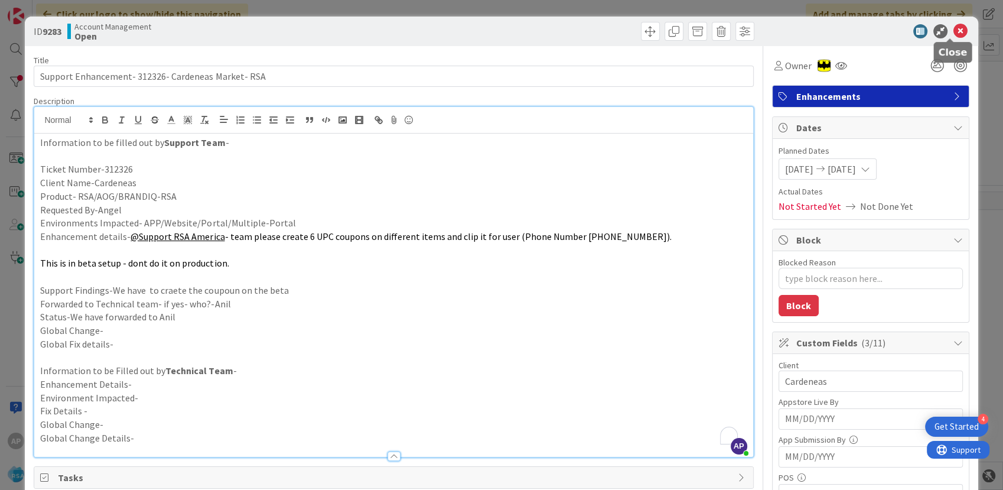
click at [954, 31] on icon at bounding box center [961, 31] width 14 height 14
